Goal: Transaction & Acquisition: Purchase product/service

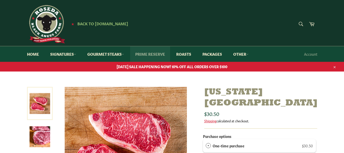
click at [152, 54] on link "Prime Reserve" at bounding box center [150, 54] width 40 height 16
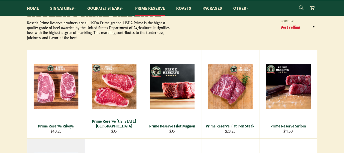
scroll to position [76, 0]
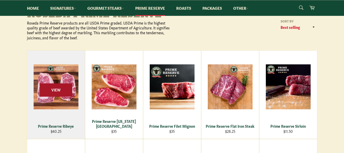
click at [49, 96] on span "View" at bounding box center [56, 89] width 33 height 13
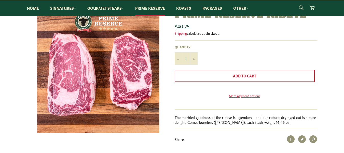
scroll to position [51, 0]
